Goal: Information Seeking & Learning: Learn about a topic

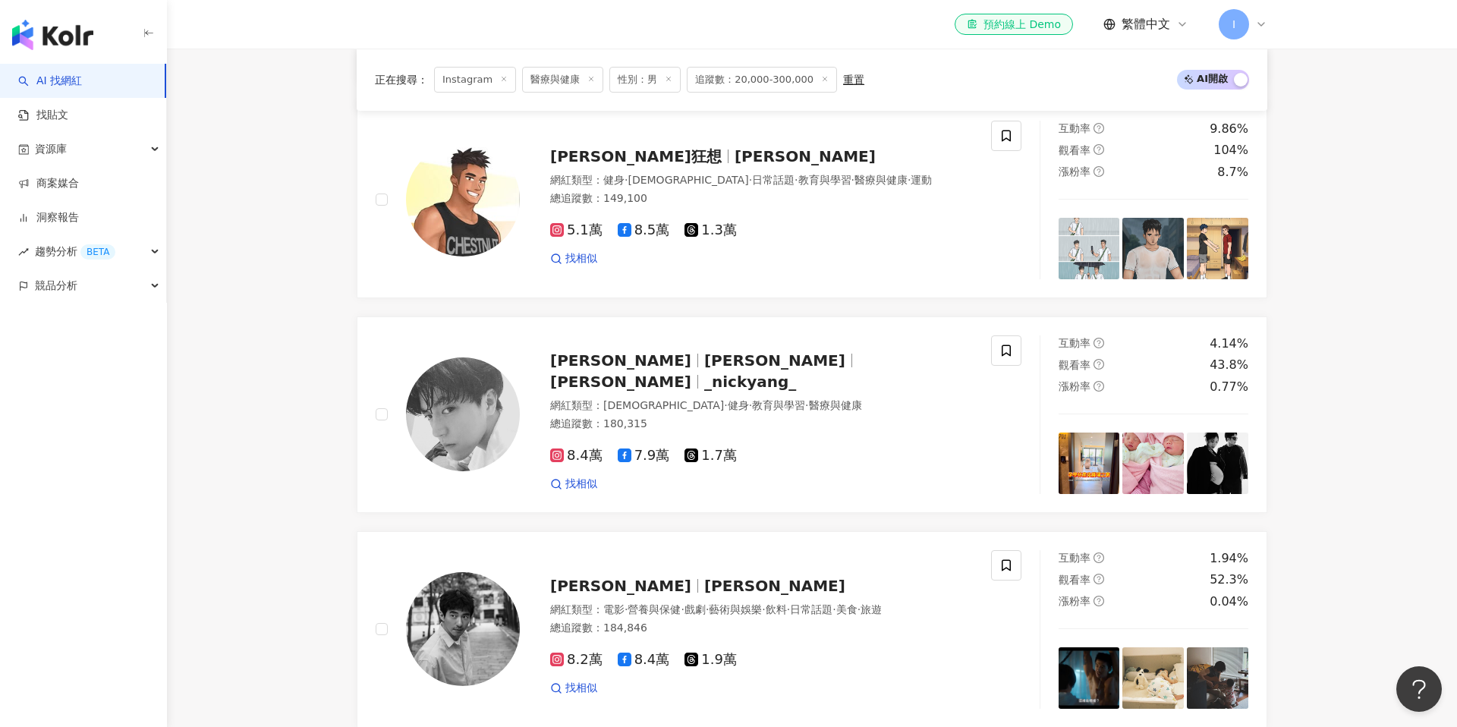
scroll to position [1402, 0]
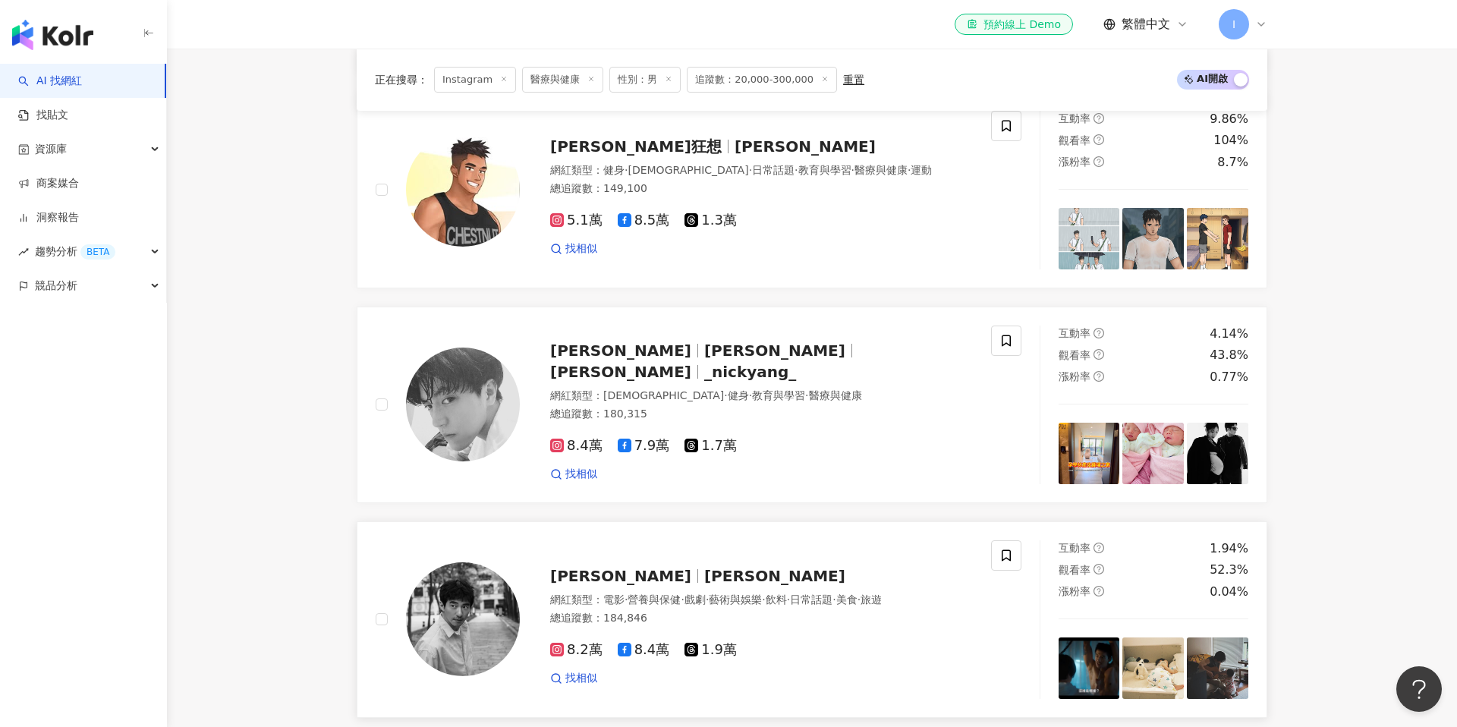
click at [680, 567] on span "[PERSON_NAME]" at bounding box center [620, 576] width 141 height 18
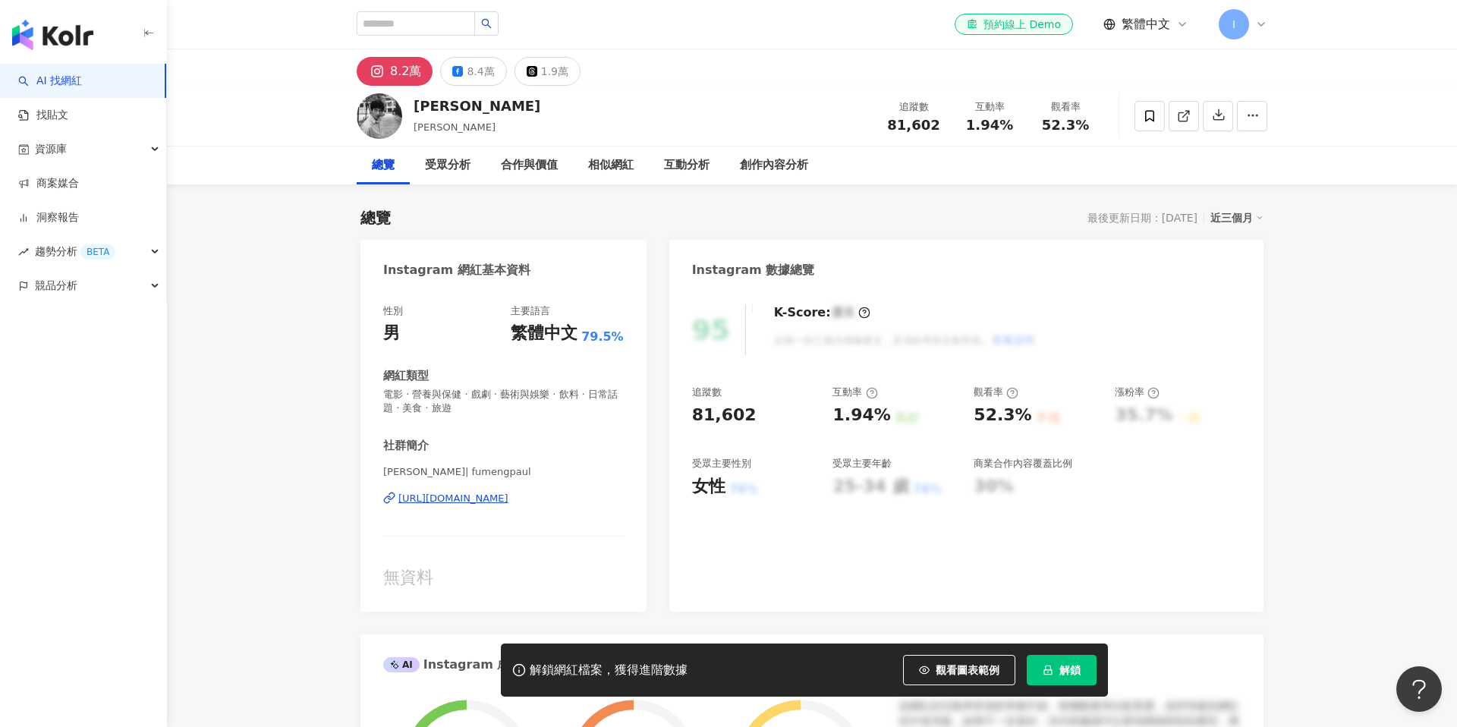
click at [476, 496] on div "[URL][DOMAIN_NAME]" at bounding box center [453, 499] width 110 height 14
